Goal: Information Seeking & Learning: Learn about a topic

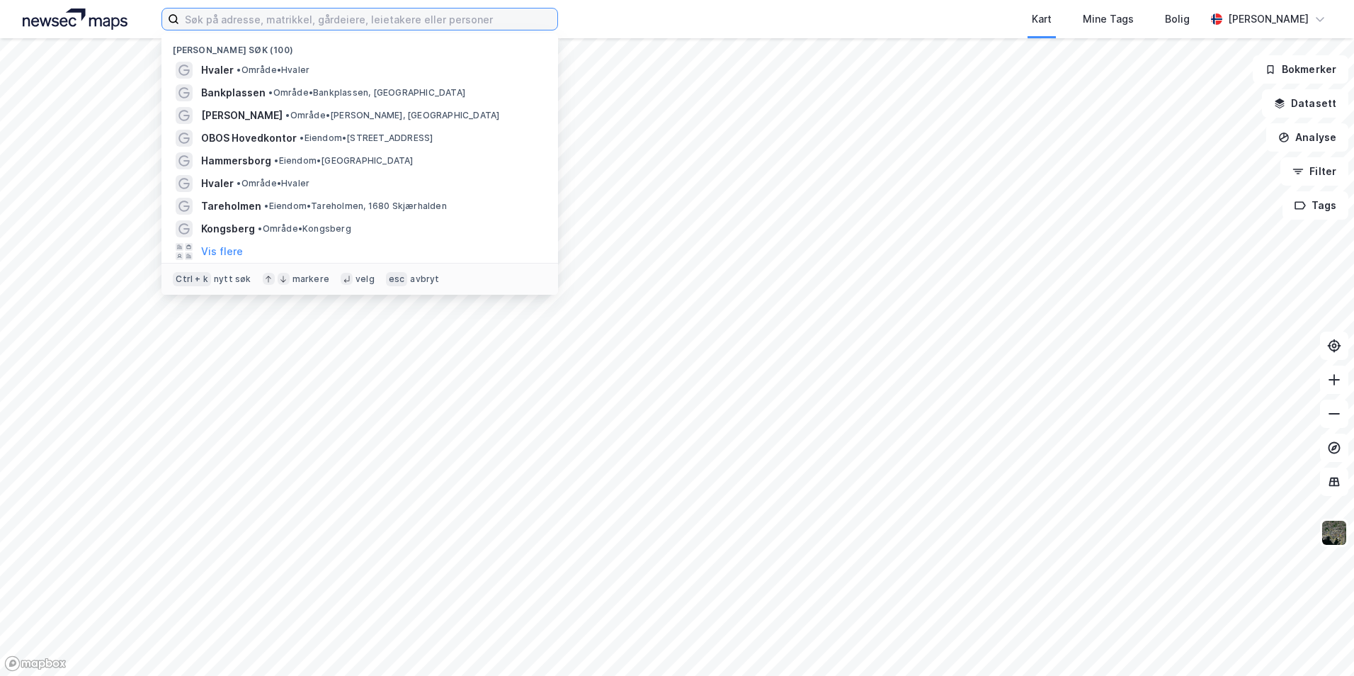
click at [244, 20] on input at bounding box center [368, 18] width 378 height 21
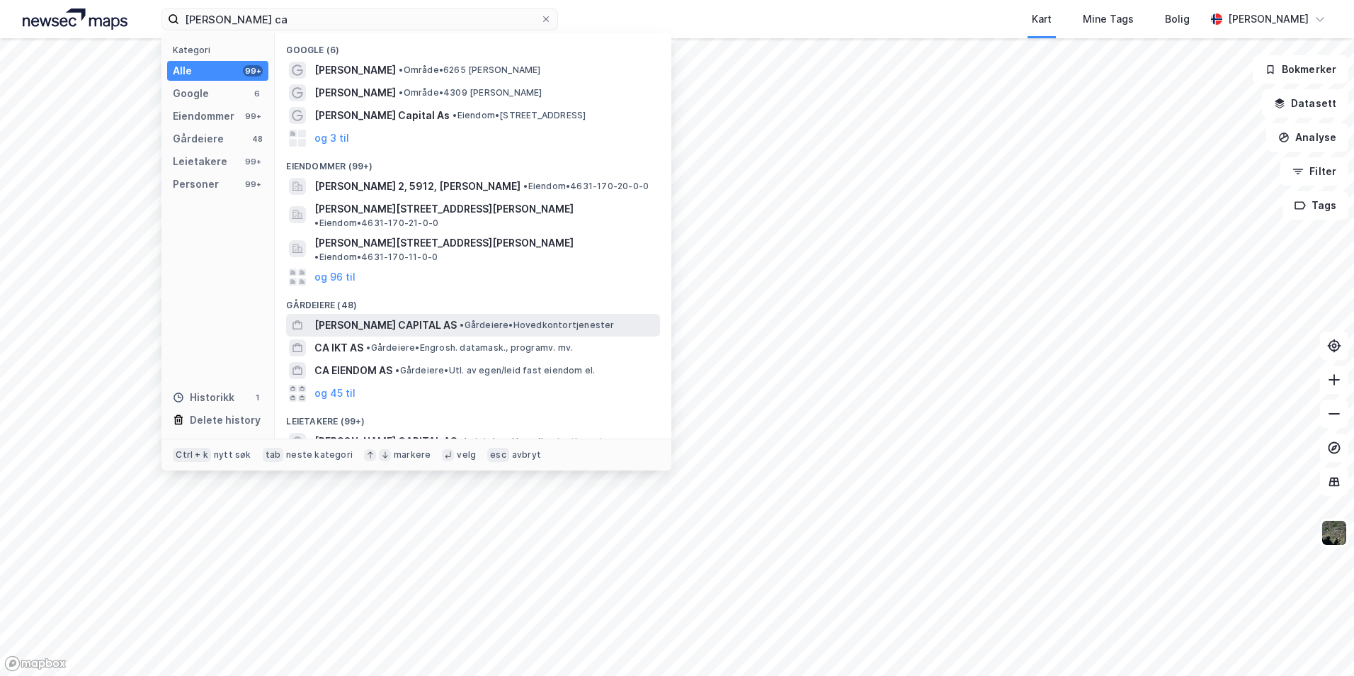
click at [356, 317] on span "[PERSON_NAME] CAPITAL AS" at bounding box center [385, 325] width 142 height 17
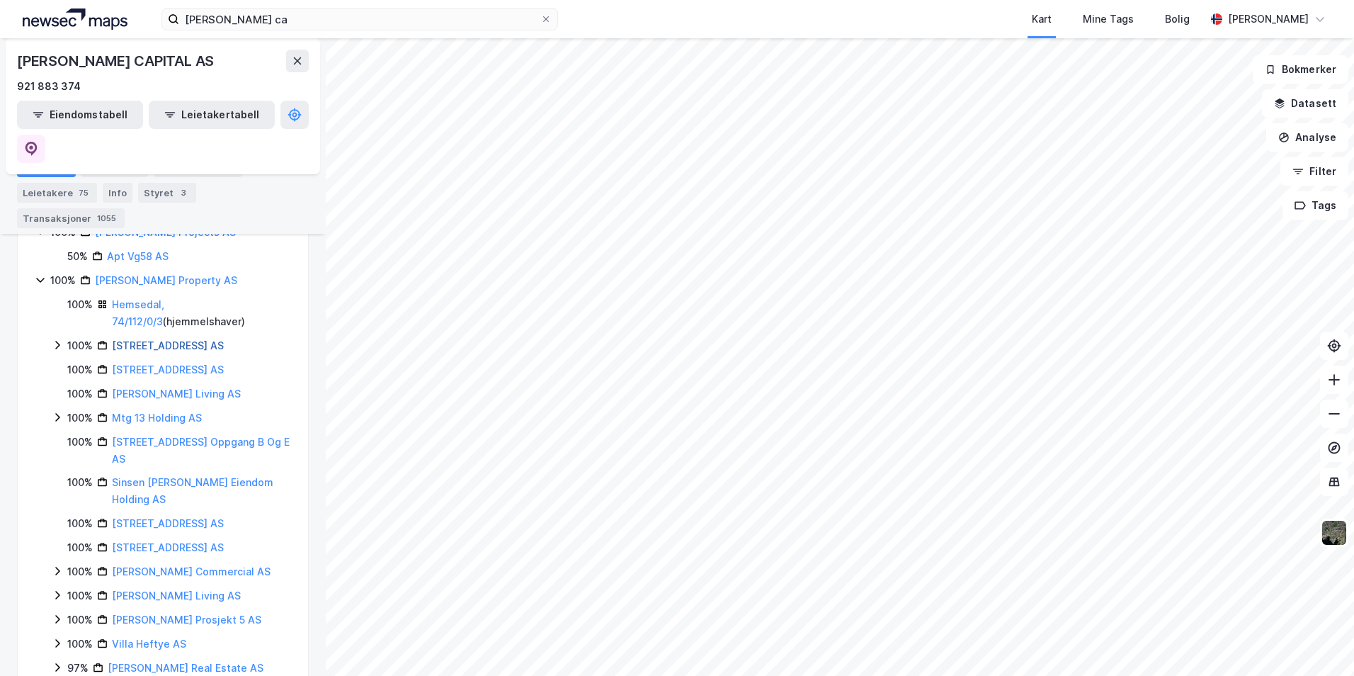
scroll to position [312, 0]
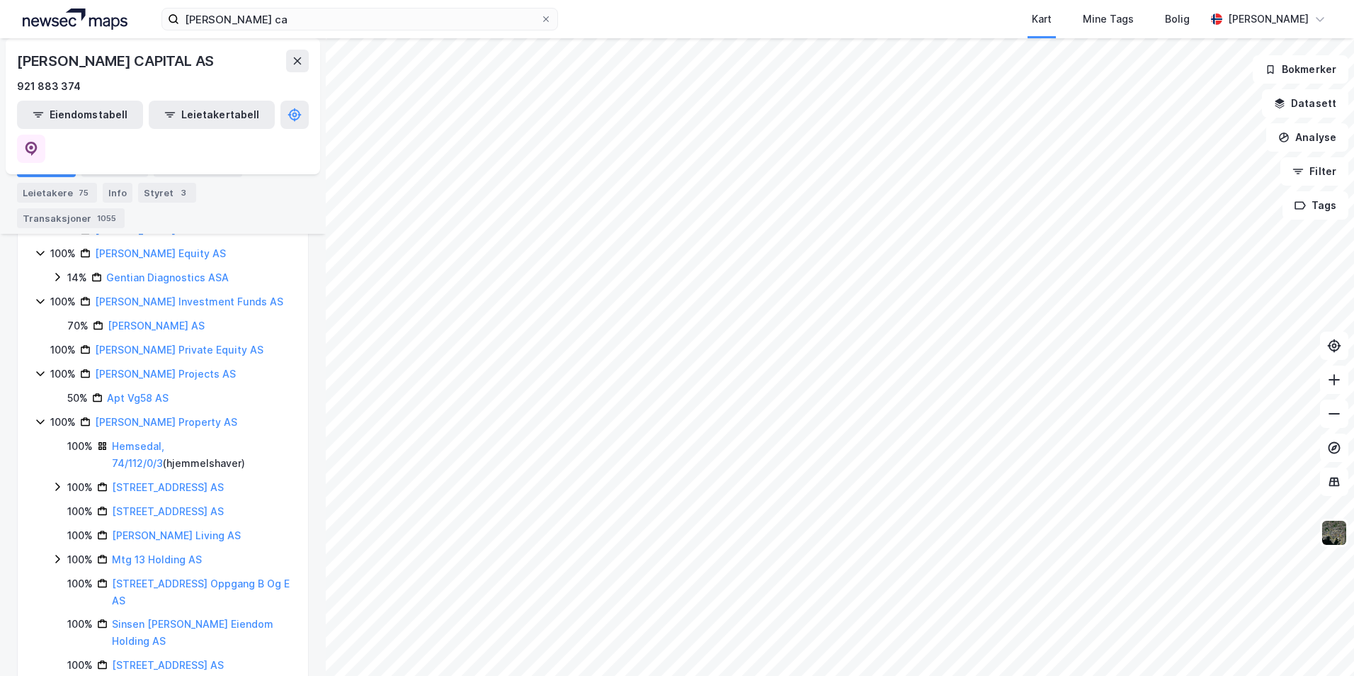
click at [58, 481] on icon at bounding box center [57, 486] width 11 height 11
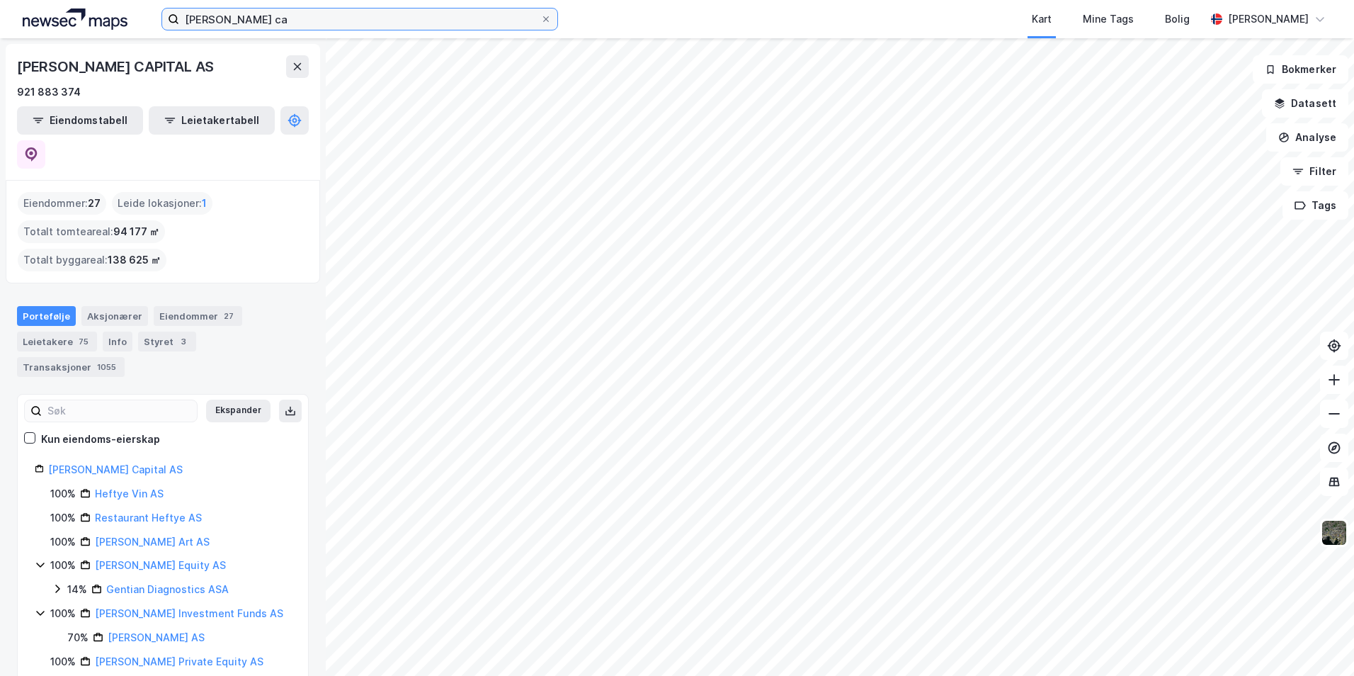
click at [228, 15] on input "[PERSON_NAME] ca" at bounding box center [359, 18] width 361 height 21
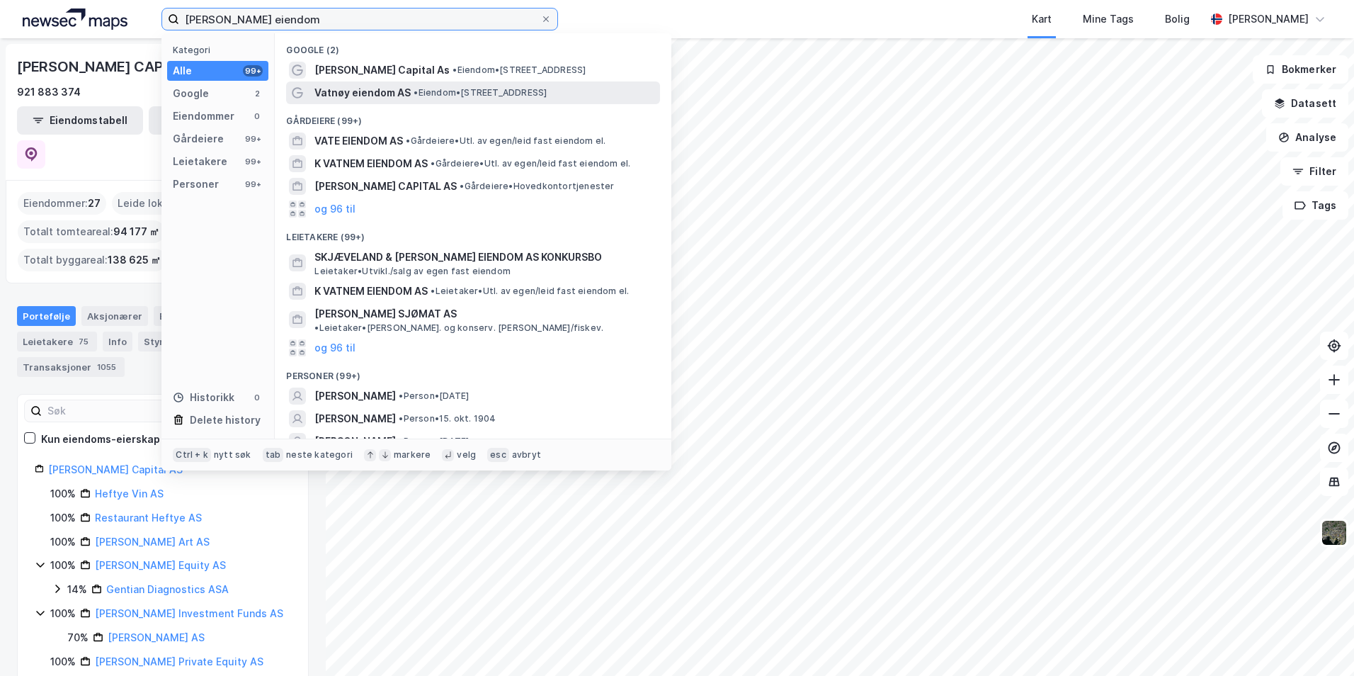
type input "[PERSON_NAME] eiendom"
click at [355, 93] on span "Vatnøy eiendom AS" at bounding box center [362, 92] width 96 height 17
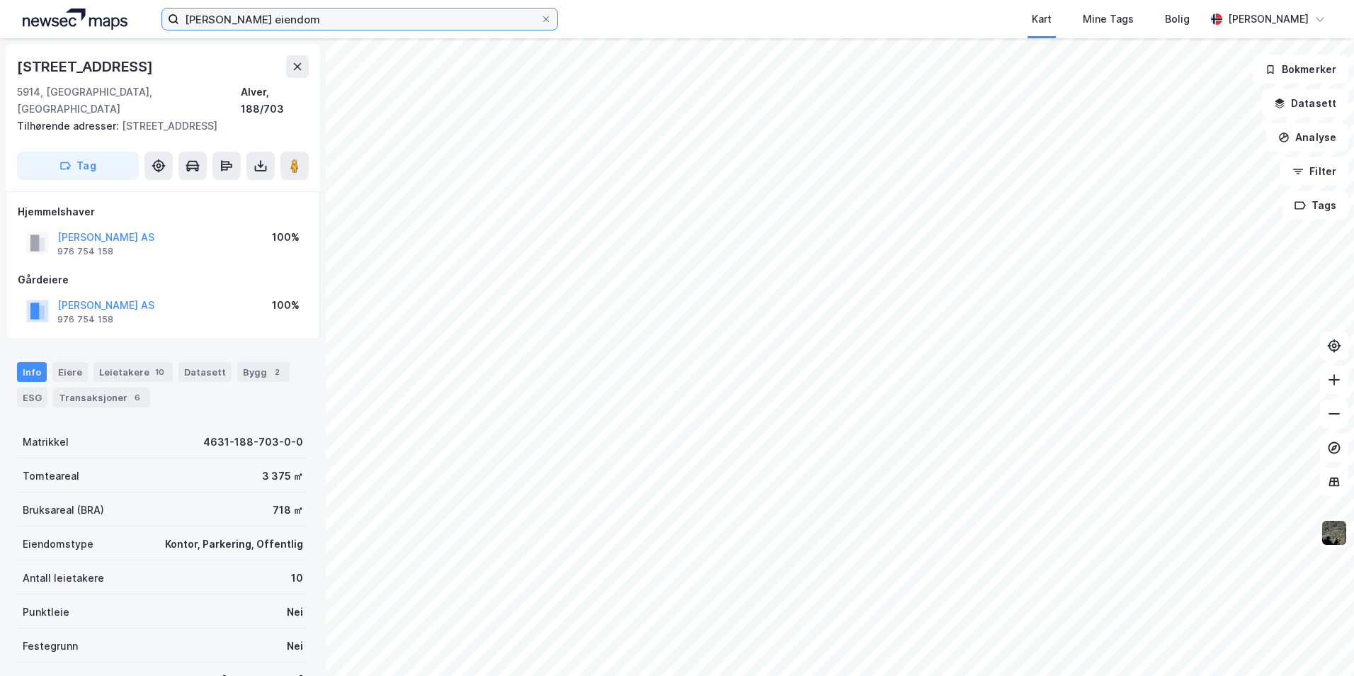
click at [301, 10] on input "[PERSON_NAME] eiendom" at bounding box center [359, 18] width 361 height 21
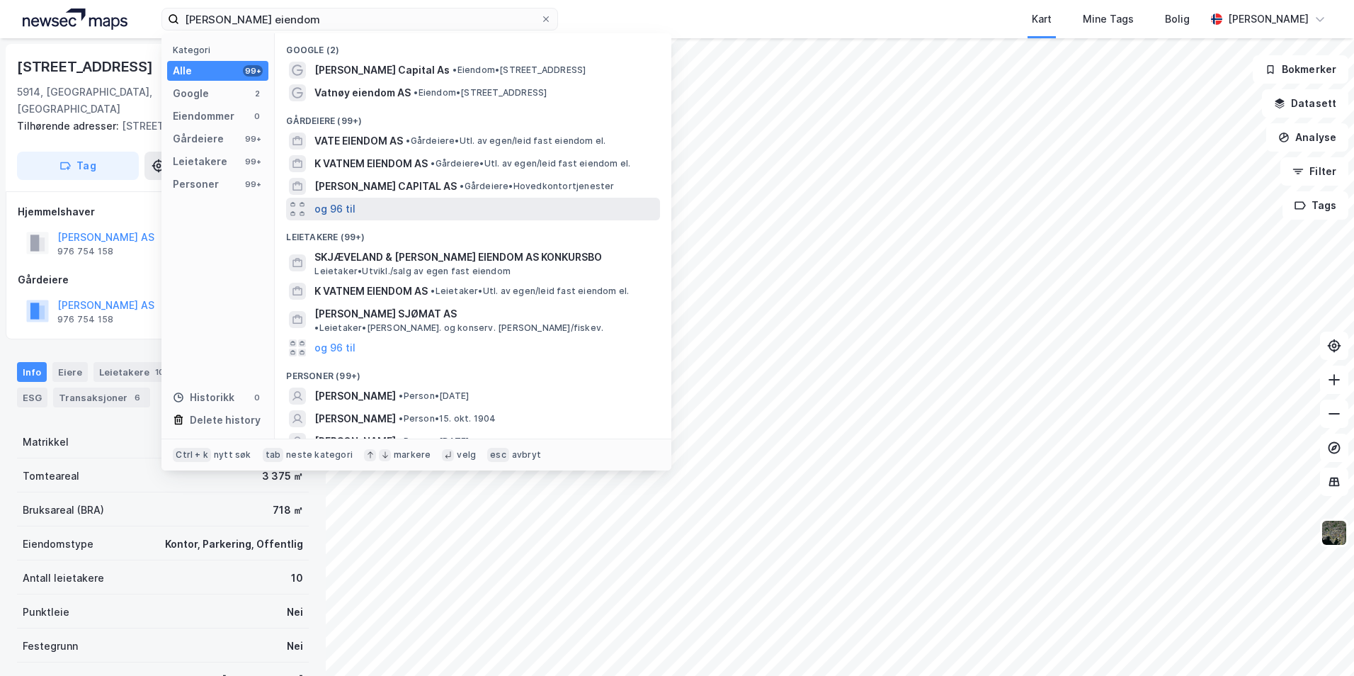
click at [334, 211] on button "og 96 til" at bounding box center [334, 208] width 41 height 17
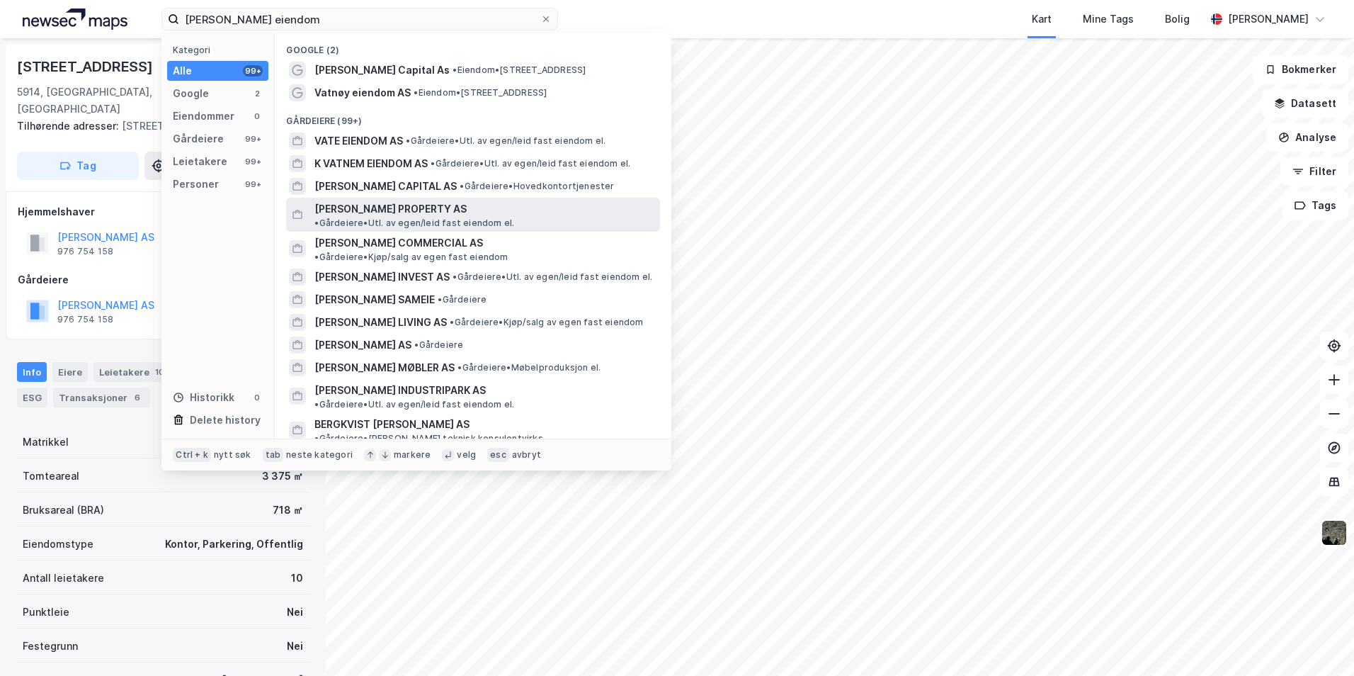
click at [372, 210] on span "[PERSON_NAME] PROPERTY AS" at bounding box center [390, 208] width 152 height 17
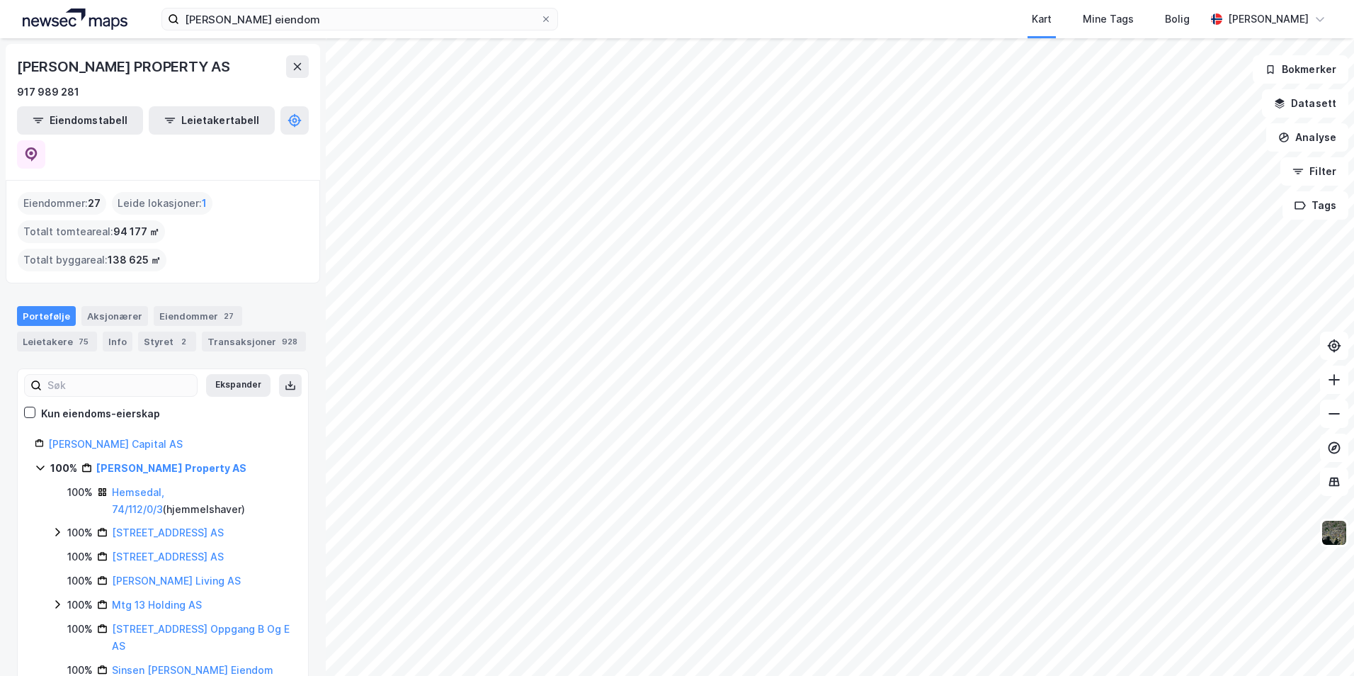
click at [576, 675] on html "[PERSON_NAME] eiendom Kart Mine Tags [PERSON_NAME] [PERSON_NAME] PROPERTY AS 91…" at bounding box center [677, 338] width 1354 height 676
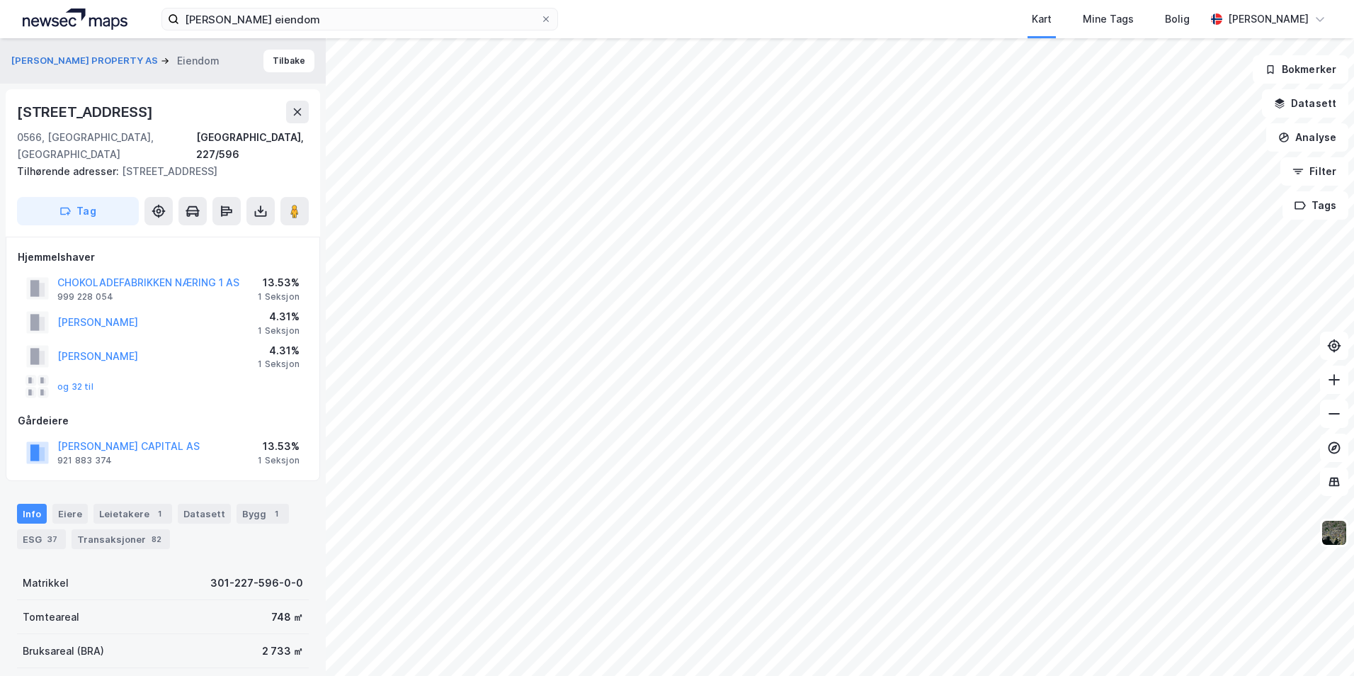
click at [151, 122] on div "[STREET_ADDRESS]" at bounding box center [163, 112] width 292 height 23
drag, startPoint x: 159, startPoint y: 117, endPoint x: 15, endPoint y: 119, distance: 143.8
click at [15, 119] on div "[STREET_ADDRESS], 227/596 Tilhørende adresser: [STREET_ADDRESS] Tag" at bounding box center [163, 162] width 314 height 147
copy div "[STREET_ADDRESS]"
